Goal: Information Seeking & Learning: Learn about a topic

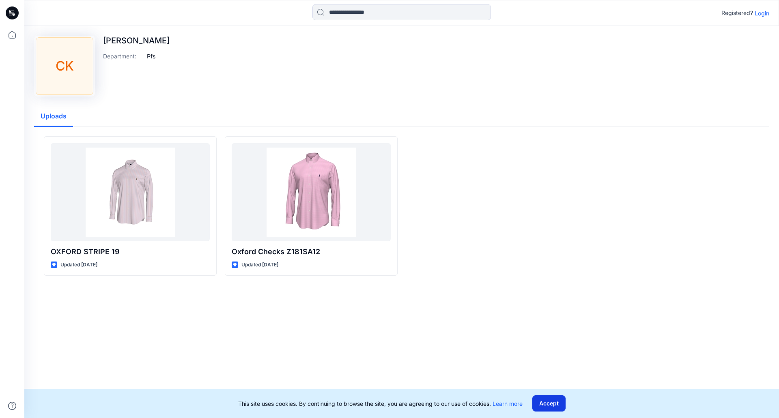
click at [558, 407] on button "Accept" at bounding box center [548, 403] width 33 height 16
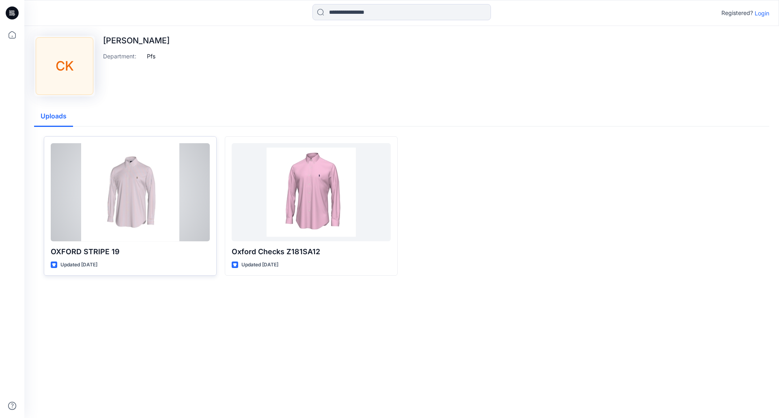
click at [125, 231] on div at bounding box center [130, 192] width 159 height 98
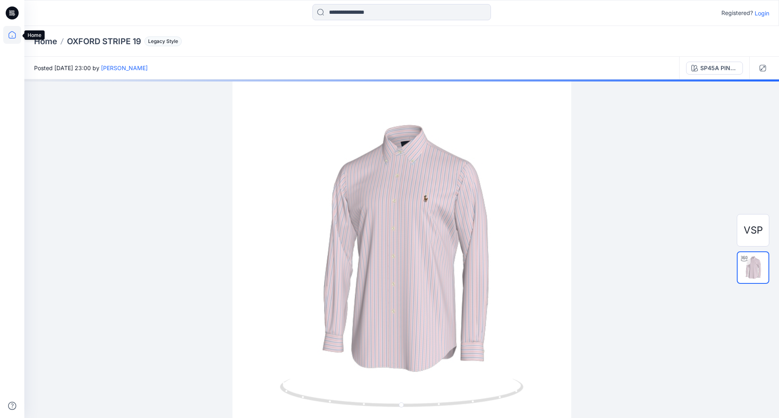
click at [13, 33] on icon at bounding box center [12, 35] width 18 height 18
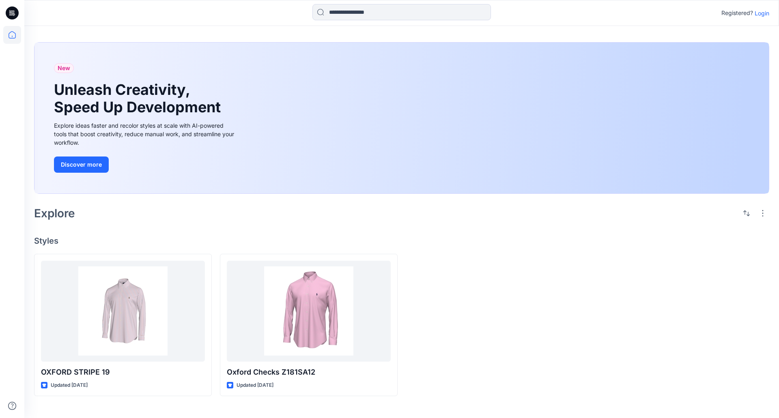
click at [760, 15] on p "Login" at bounding box center [761, 13] width 15 height 9
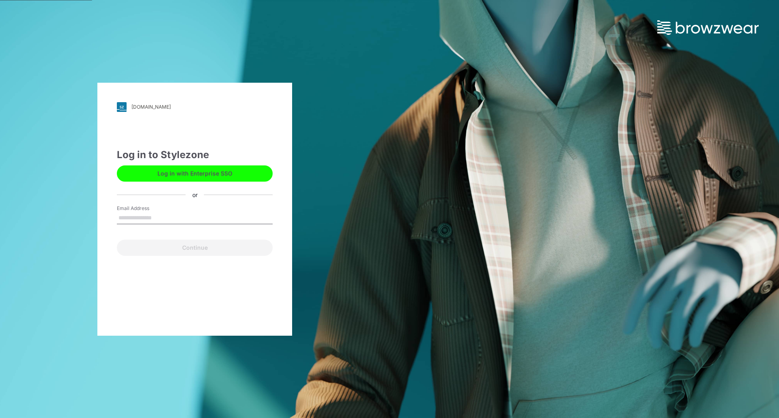
type input "**********"
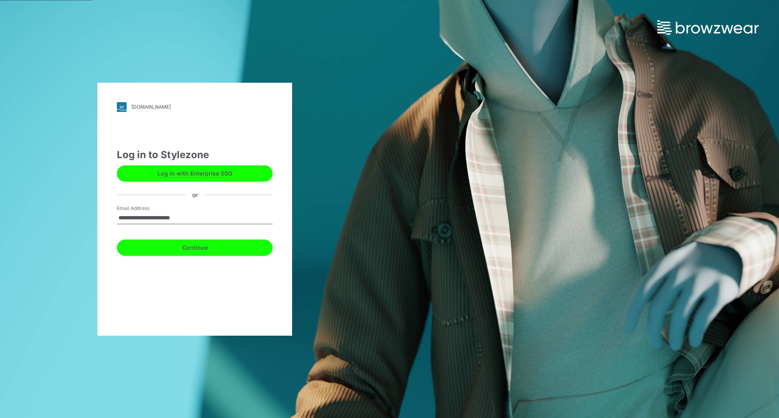
click at [163, 247] on button "Continue" at bounding box center [195, 248] width 156 height 16
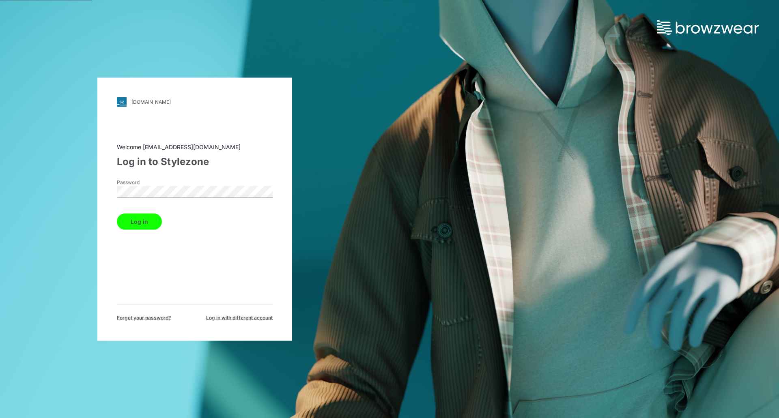
click at [144, 227] on button "Log in" at bounding box center [139, 221] width 45 height 16
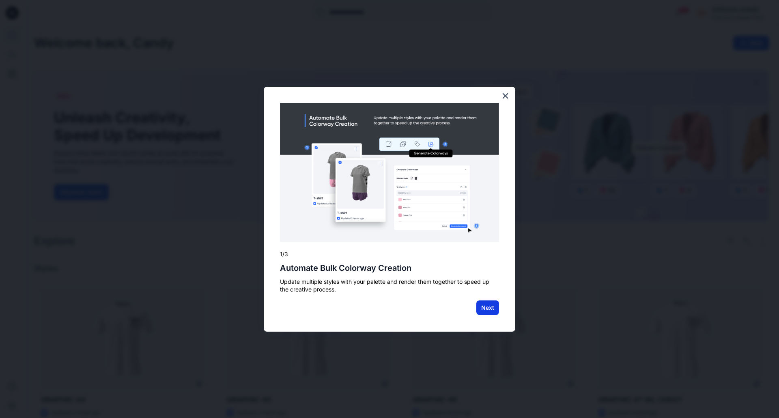
click at [487, 307] on button "Next" at bounding box center [487, 308] width 23 height 15
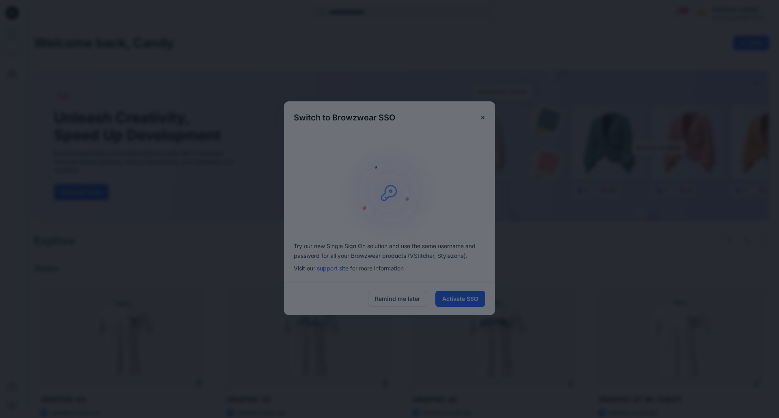
click at [467, 296] on div at bounding box center [389, 209] width 779 height 418
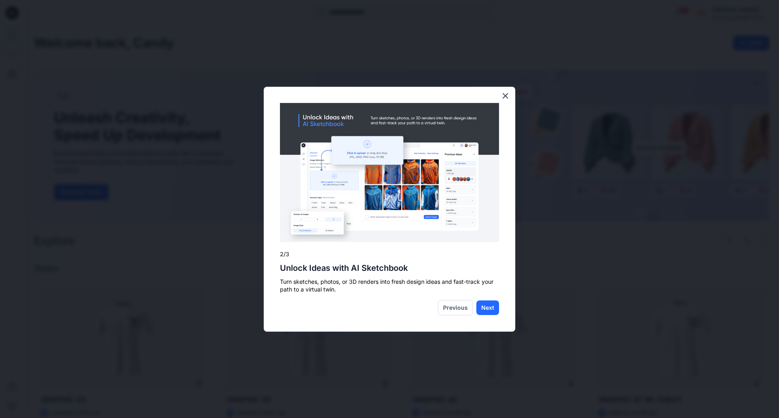
click at [475, 304] on div "Previous" at bounding box center [458, 307] width 40 height 15
click at [486, 304] on button "Next" at bounding box center [487, 308] width 23 height 15
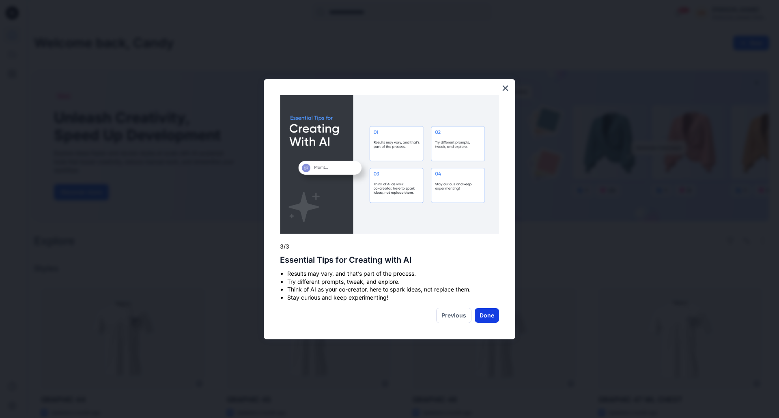
click at [489, 310] on button "Done" at bounding box center [487, 315] width 24 height 15
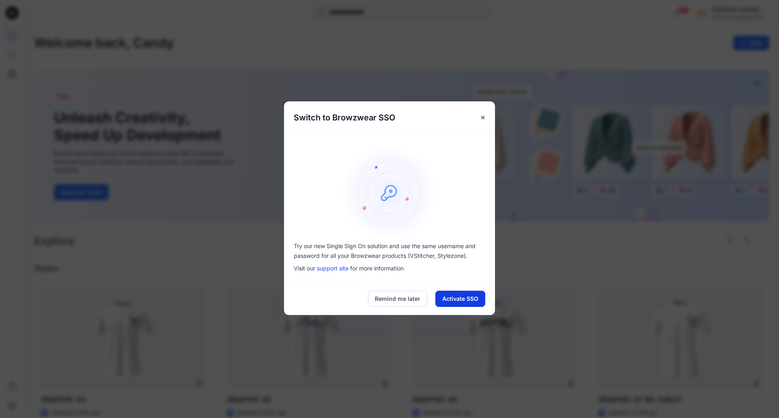
click at [472, 302] on button "Activate SSO" at bounding box center [460, 299] width 50 height 16
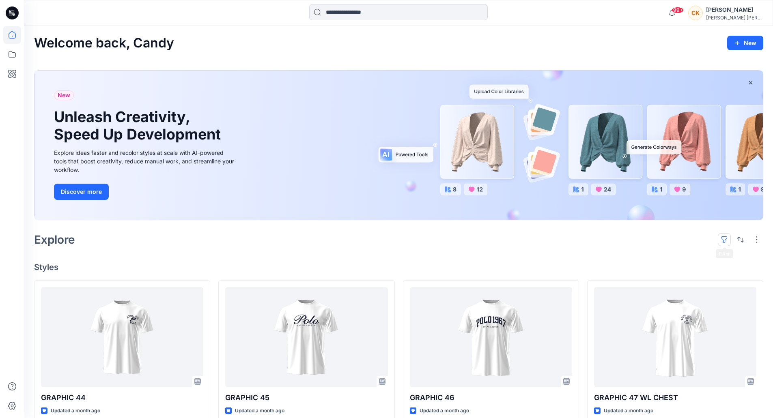
click at [725, 241] on button "button" at bounding box center [724, 239] width 13 height 13
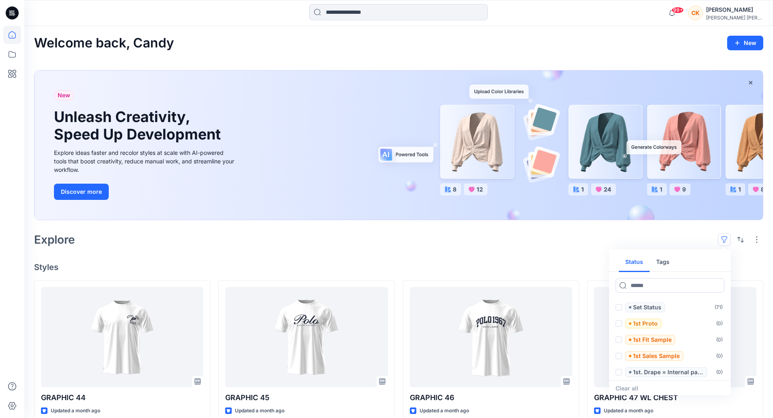
click at [668, 263] on button "Tags" at bounding box center [662, 262] width 26 height 19
click at [548, 247] on div "Explore Status Tags 310 ( 0 ) [PHONE_NUMBER] CORE ( 0 ) AEM ( 0 ) Fabric/ Trims…" at bounding box center [398, 239] width 729 height 19
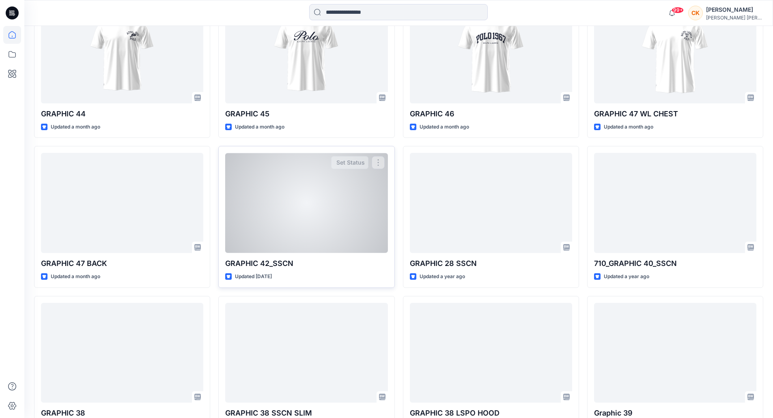
scroll to position [122, 0]
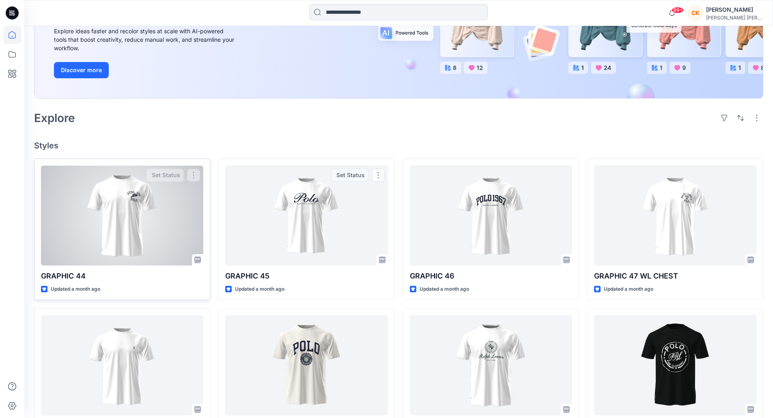
click at [126, 213] on div at bounding box center [122, 215] width 162 height 100
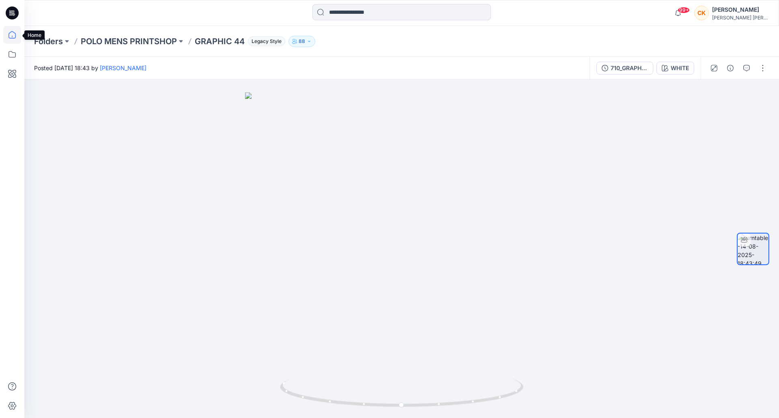
click at [15, 39] on icon at bounding box center [12, 35] width 18 height 18
click at [167, 39] on p "POLO MENS PRINTSHOP" at bounding box center [129, 41] width 96 height 11
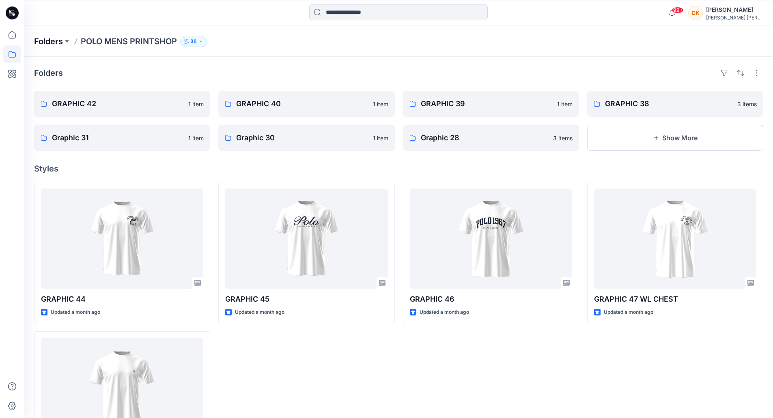
click at [47, 40] on p "Folders" at bounding box center [48, 41] width 29 height 11
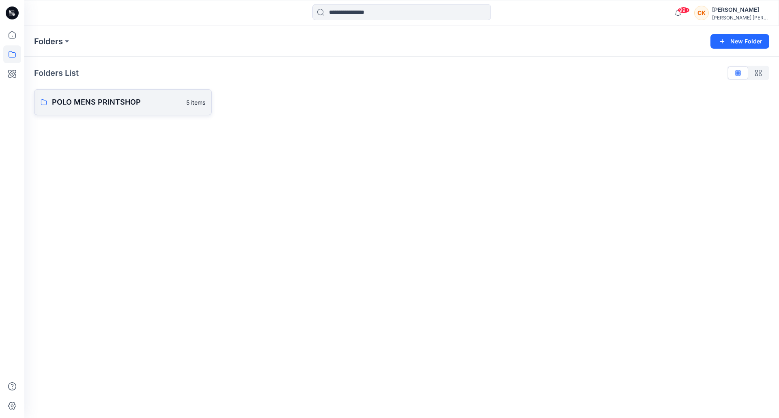
click at [124, 103] on p "POLO MENS PRINTSHOP" at bounding box center [116, 102] width 129 height 11
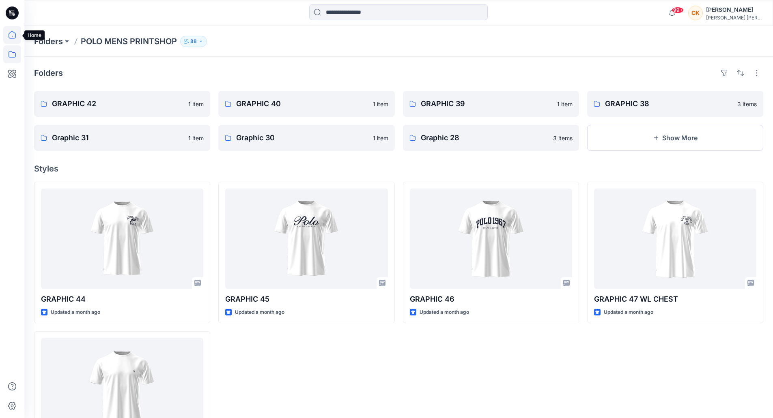
click at [11, 39] on icon at bounding box center [12, 35] width 18 height 18
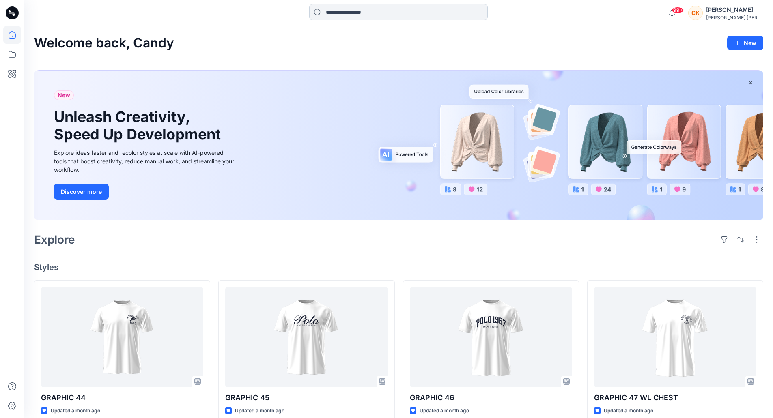
click at [348, 10] on input at bounding box center [398, 12] width 178 height 16
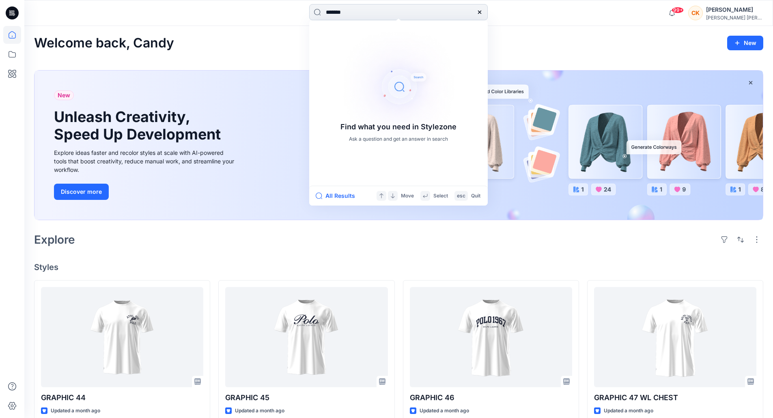
type input "********"
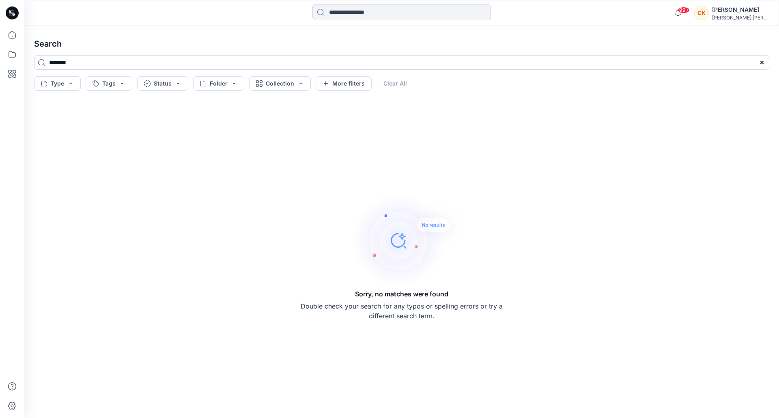
click at [349, 11] on input at bounding box center [401, 12] width 178 height 16
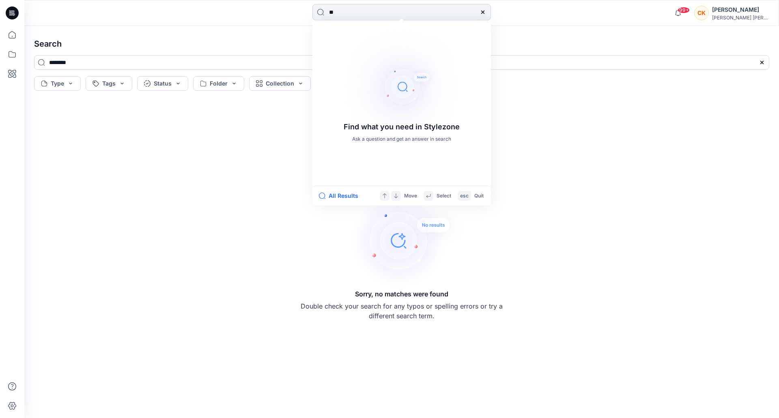
type input "***"
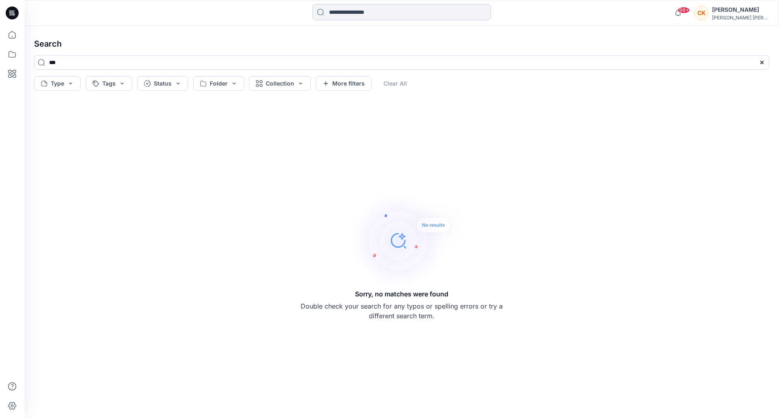
click at [374, 11] on input at bounding box center [401, 12] width 178 height 16
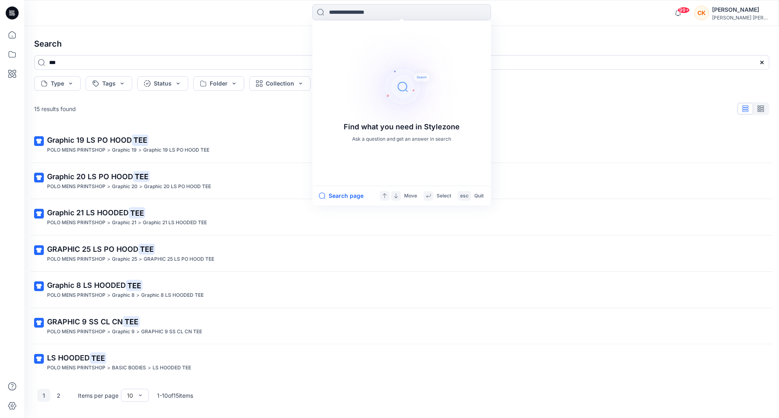
click at [571, 42] on h4 "Search" at bounding box center [402, 43] width 748 height 23
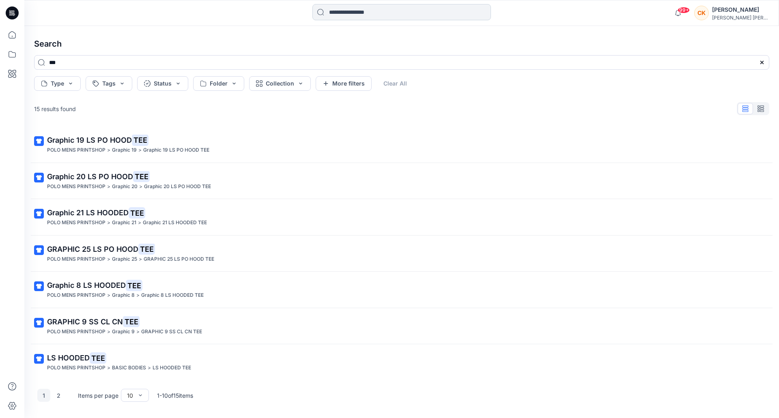
click at [369, 15] on input at bounding box center [401, 12] width 178 height 16
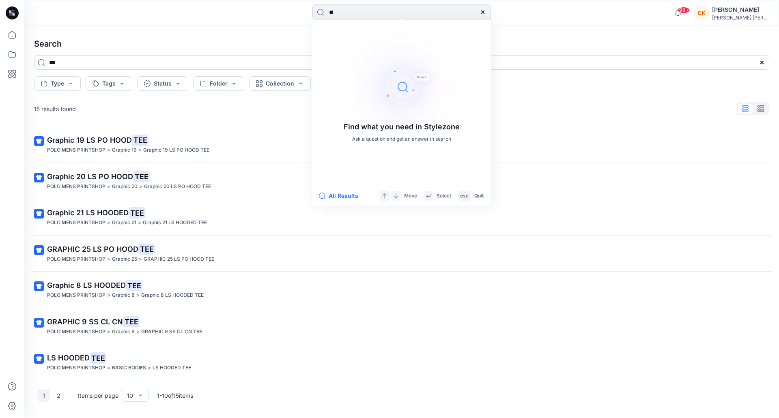
type input "***"
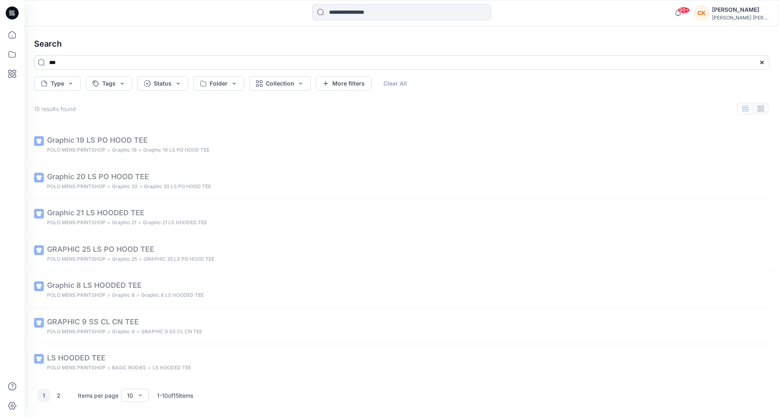
click at [363, 0] on div "99+ Notifications [PERSON_NAME] shared 710_GRAPHIC 45_SSCN in Unknown Folder (U…" at bounding box center [401, 13] width 754 height 26
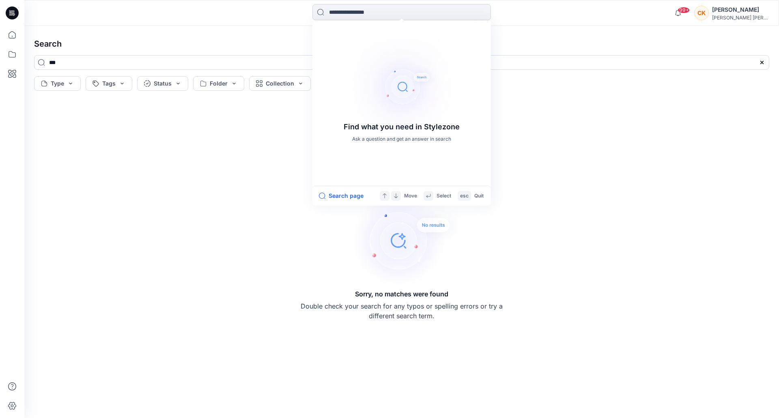
click at [363, 13] on input at bounding box center [401, 12] width 178 height 16
click at [574, 25] on div "Find what you need in Stylezone Ask a question and get an answer in search Sear…" at bounding box center [401, 13] width 754 height 26
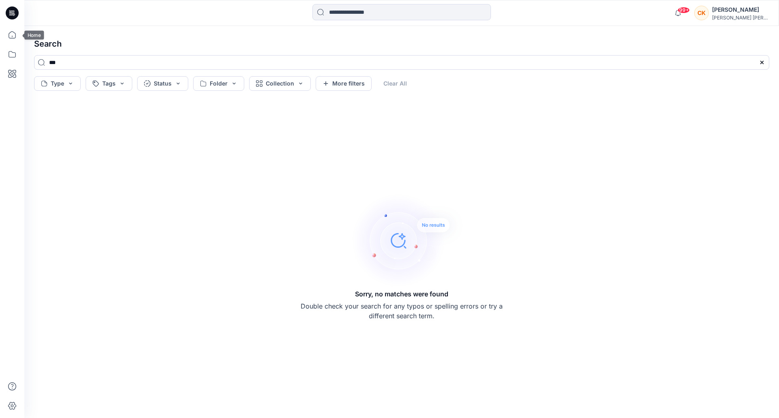
drag, startPoint x: 12, startPoint y: 15, endPoint x: 10, endPoint y: 20, distance: 5.6
click at [12, 15] on icon at bounding box center [11, 15] width 4 height 0
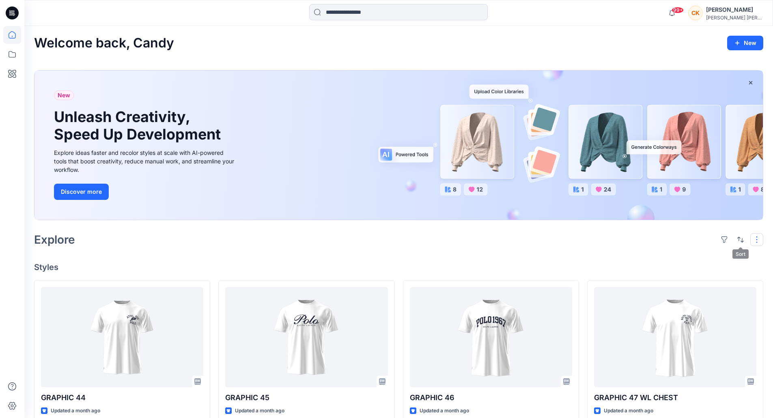
click at [756, 240] on button "button" at bounding box center [756, 239] width 13 height 13
click at [632, 267] on p "Large Grid" at bounding box center [652, 267] width 41 height 10
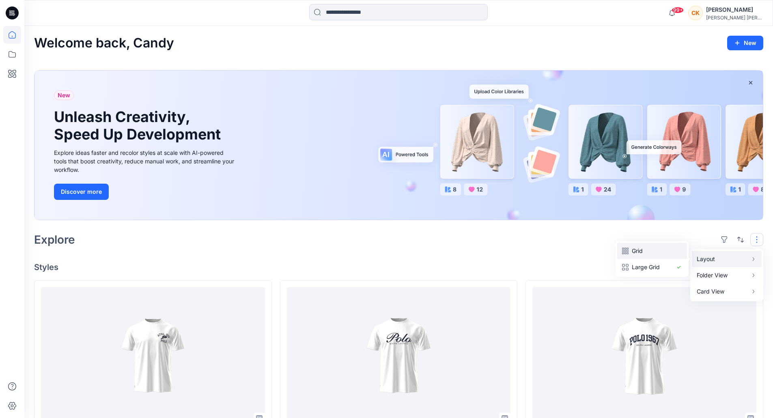
click at [658, 254] on p "Grid" at bounding box center [652, 251] width 41 height 10
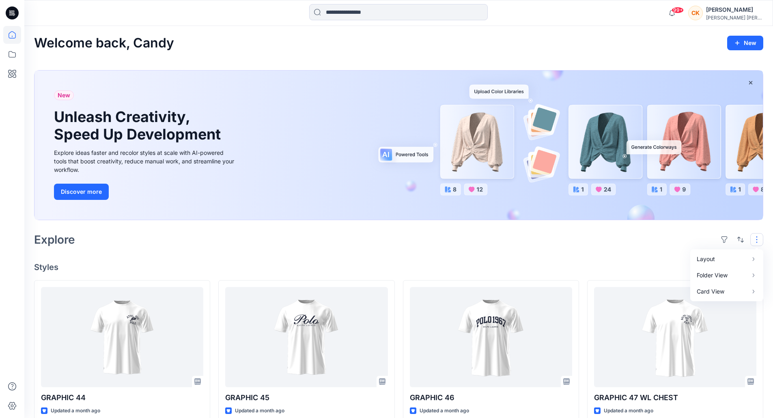
click at [401, 241] on div "Explore Layout Grid Large Grid Folder View Compact Card Card View Card Info Tags" at bounding box center [398, 239] width 729 height 19
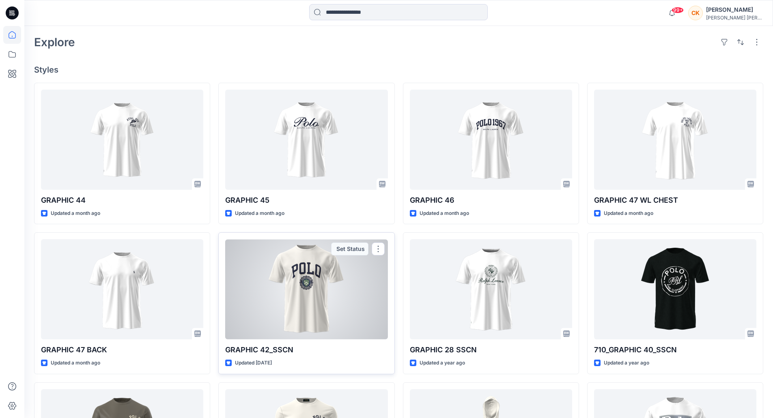
scroll to position [203, 0]
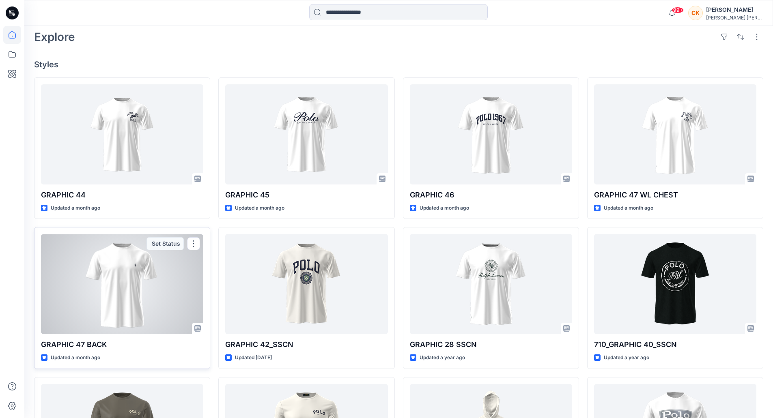
click at [132, 308] on div at bounding box center [122, 284] width 162 height 100
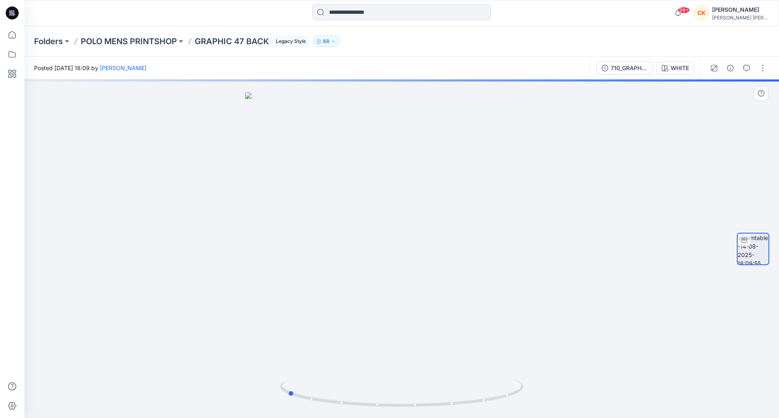
drag, startPoint x: 451, startPoint y: 248, endPoint x: 337, endPoint y: 245, distance: 114.4
click at [337, 245] on div at bounding box center [401, 249] width 754 height 339
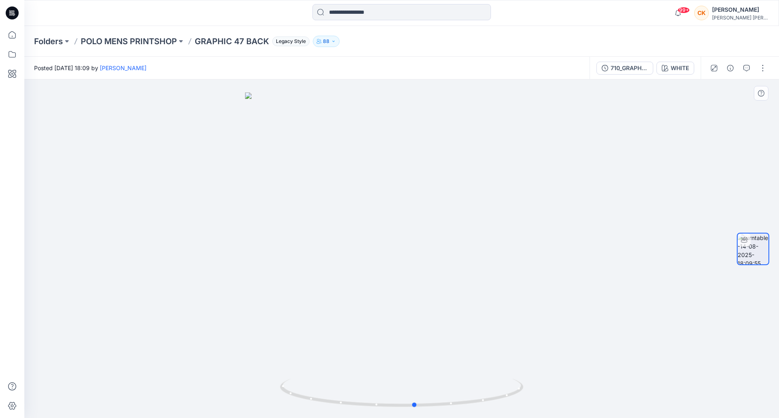
drag, startPoint x: 462, startPoint y: 247, endPoint x: 344, endPoint y: 247, distance: 118.8
click at [344, 247] on div at bounding box center [401, 249] width 754 height 339
drag, startPoint x: 473, startPoint y: 246, endPoint x: 333, endPoint y: 251, distance: 139.2
click at [333, 251] on div at bounding box center [401, 249] width 754 height 339
drag, startPoint x: 449, startPoint y: 249, endPoint x: 374, endPoint y: 253, distance: 75.9
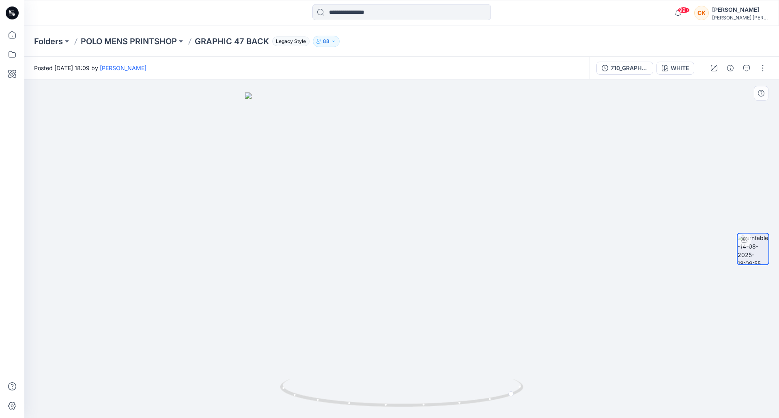
click at [374, 253] on div at bounding box center [401, 249] width 754 height 339
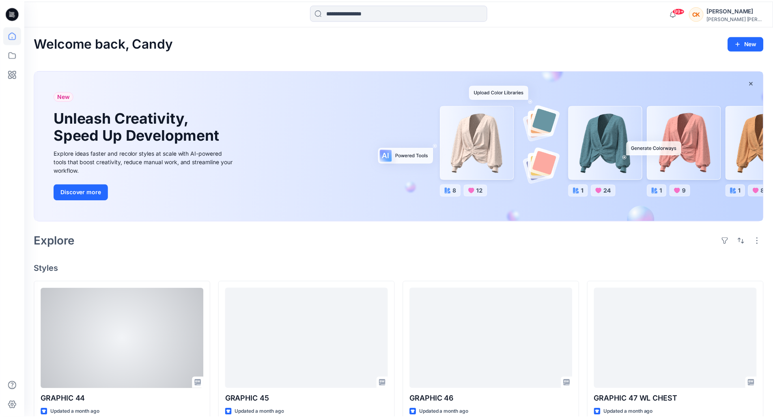
scroll to position [203, 0]
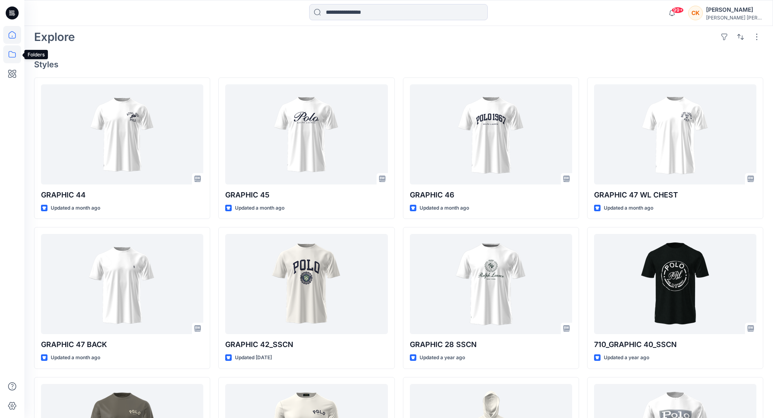
click at [9, 56] on icon at bounding box center [12, 54] width 18 height 18
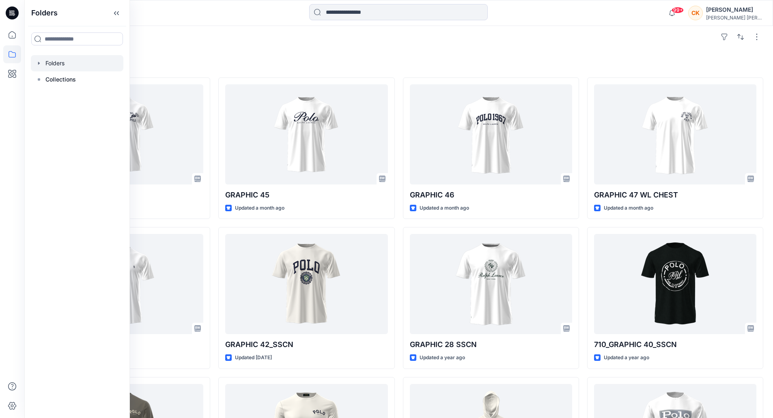
click at [58, 64] on div at bounding box center [77, 63] width 92 height 16
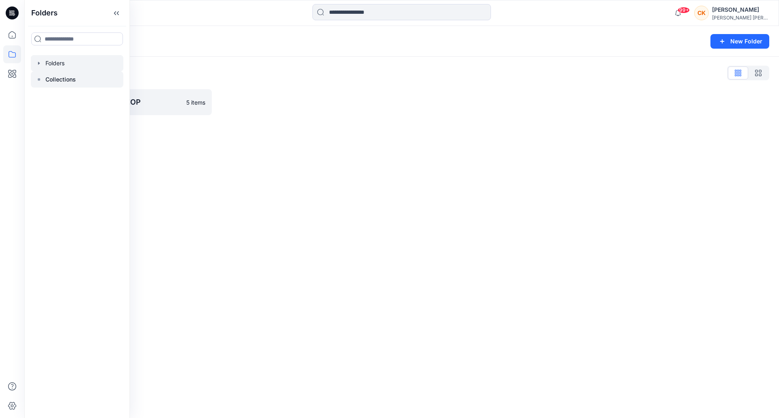
click at [38, 80] on rect at bounding box center [39, 79] width 2 height 2
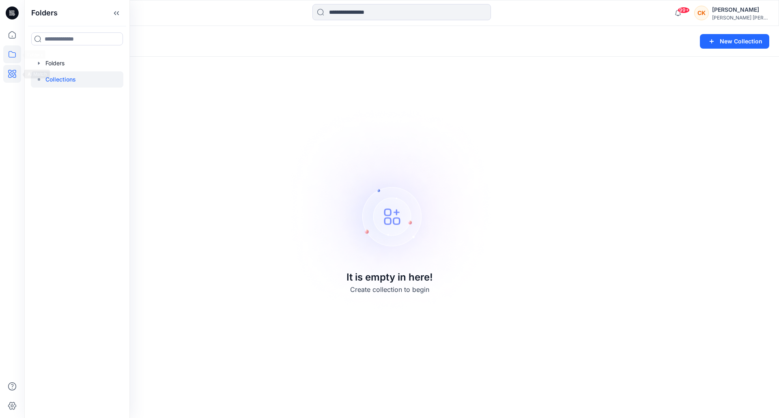
click at [9, 69] on icon at bounding box center [12, 74] width 18 height 18
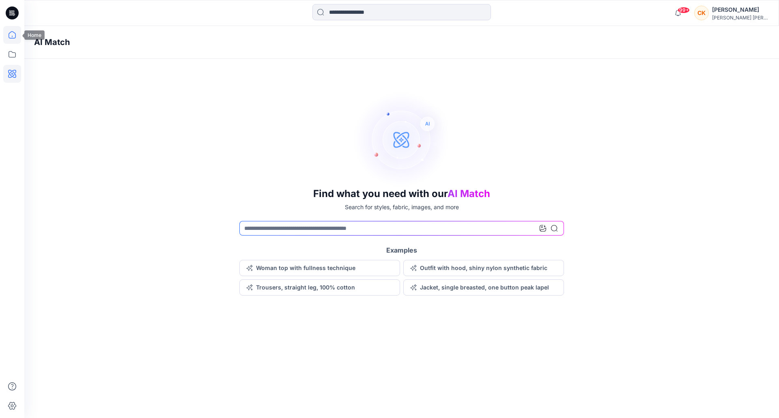
click at [9, 32] on icon at bounding box center [12, 35] width 18 height 18
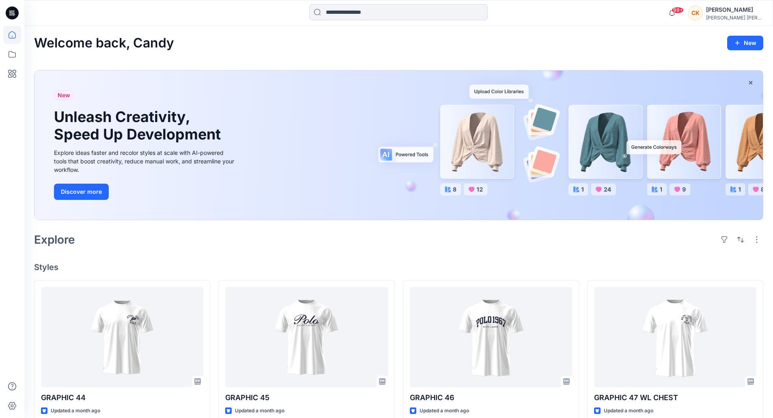
drag, startPoint x: 0, startPoint y: 297, endPoint x: 7, endPoint y: 302, distance: 8.9
click at [0, 296] on div at bounding box center [12, 209] width 24 height 418
